Goal: Information Seeking & Learning: Learn about a topic

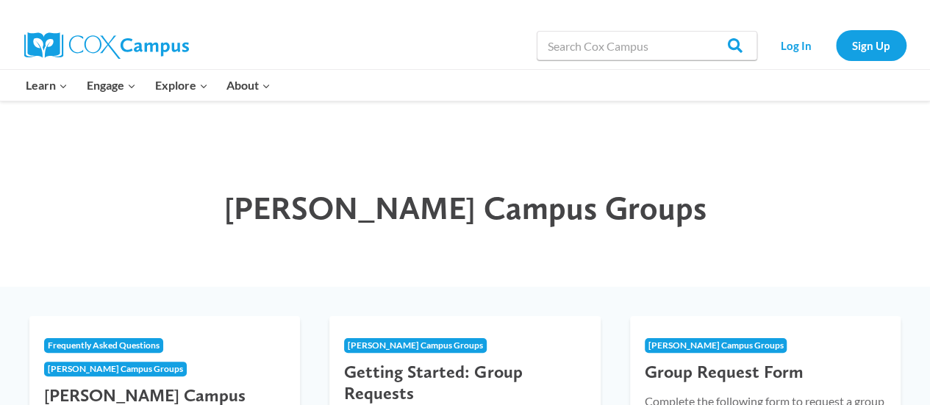
click at [113, 197] on h1 "[PERSON_NAME] Campus Groups" at bounding box center [465, 208] width 720 height 39
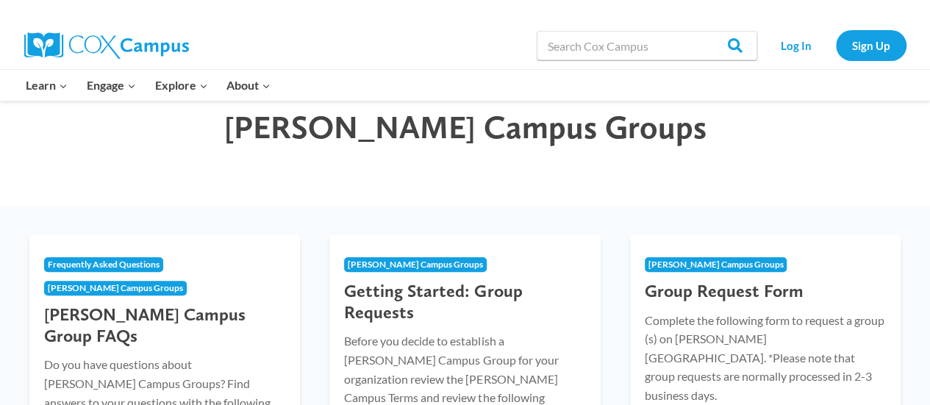
scroll to position [147, 0]
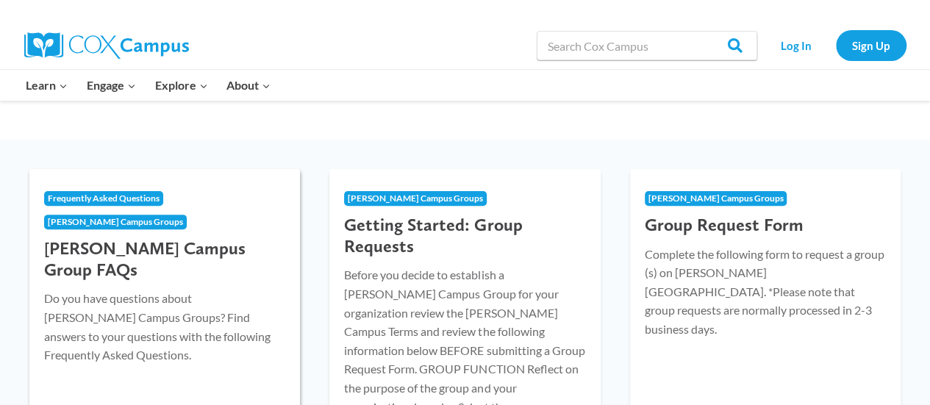
click at [129, 238] on h3 "[PERSON_NAME] Campus Group FAQs" at bounding box center [164, 259] width 241 height 43
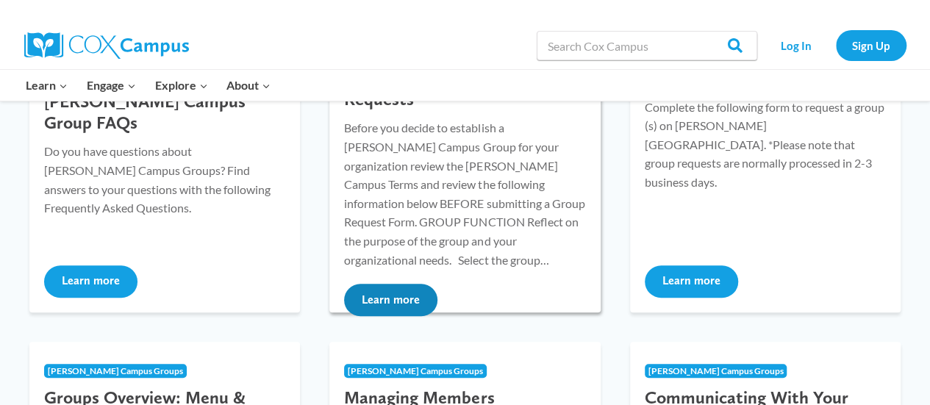
click at [401, 284] on button "Learn more" at bounding box center [390, 300] width 93 height 32
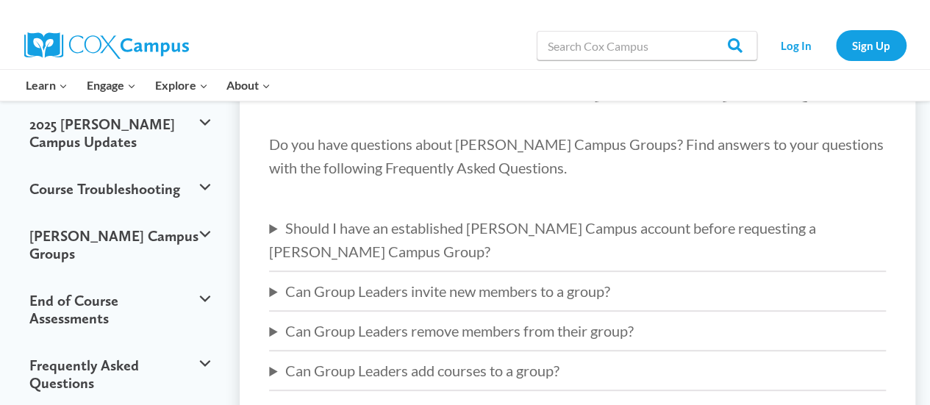
scroll to position [147, 0]
click at [503, 279] on summary "Can Group Leaders invite new members to a group?" at bounding box center [577, 291] width 617 height 24
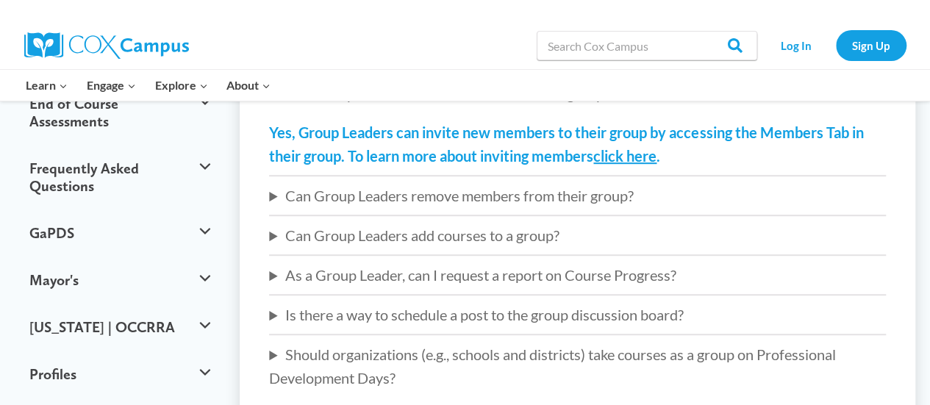
scroll to position [367, 0]
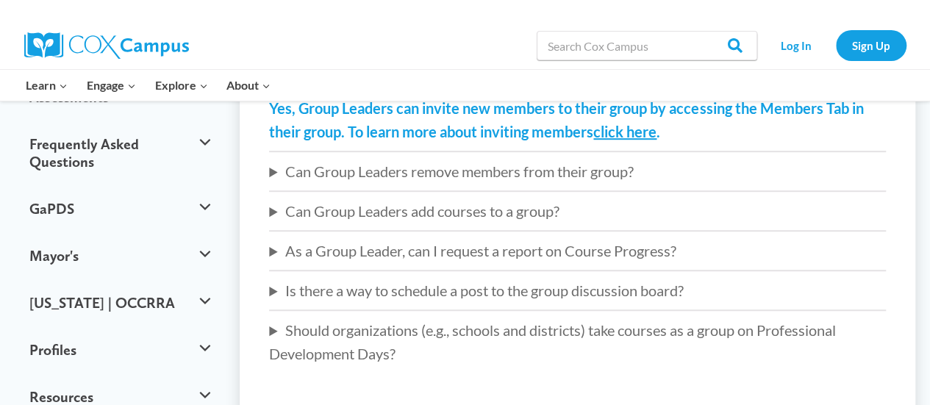
click at [499, 318] on summary "Should organizations (e.g., schools and districts) take courses as a group on P…" at bounding box center [577, 341] width 617 height 47
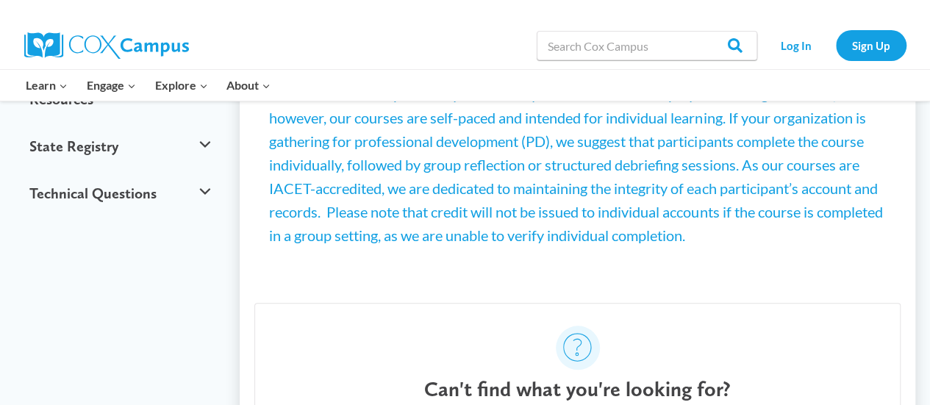
scroll to position [808, 0]
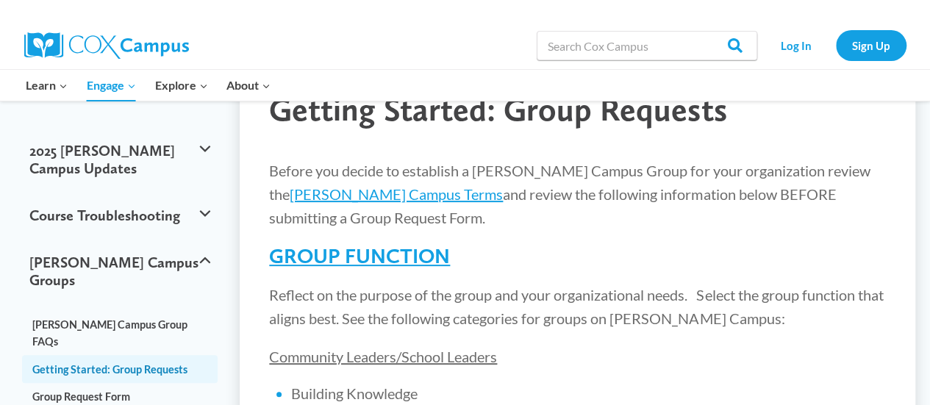
scroll to position [147, 0]
